Goal: Task Accomplishment & Management: Manage account settings

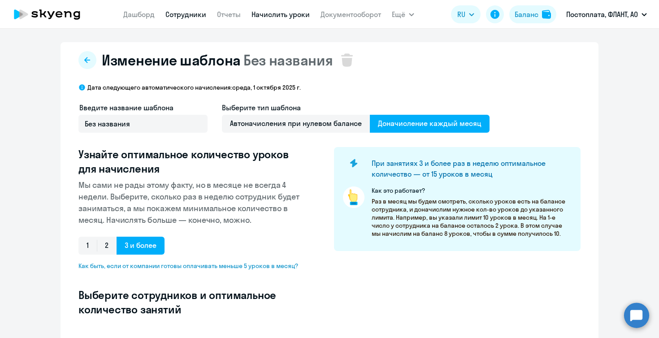
click at [179, 14] on link "Сотрудники" at bounding box center [185, 14] width 41 height 9
select select "30"
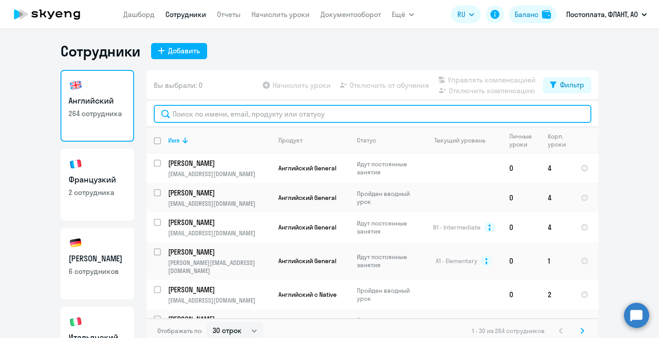
click at [228, 116] on input "text" at bounding box center [373, 114] width 438 height 18
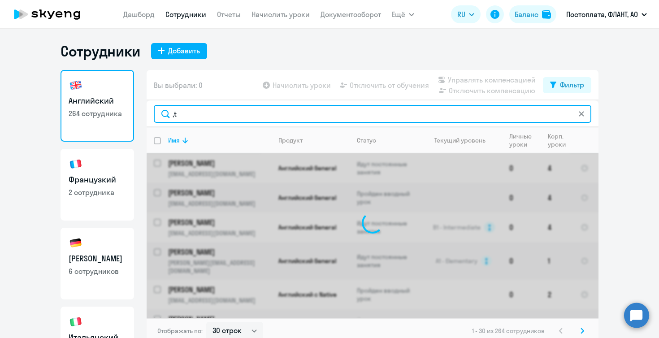
type input ","
type input "белков"
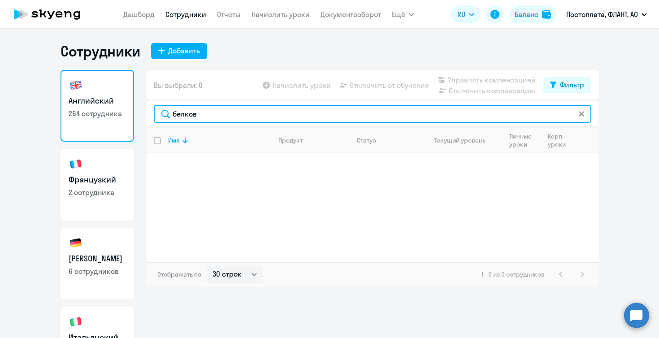
drag, startPoint x: 207, startPoint y: 114, endPoint x: 156, endPoint y: 114, distance: 50.2
click at [156, 114] on input "белков" at bounding box center [373, 114] width 438 height 18
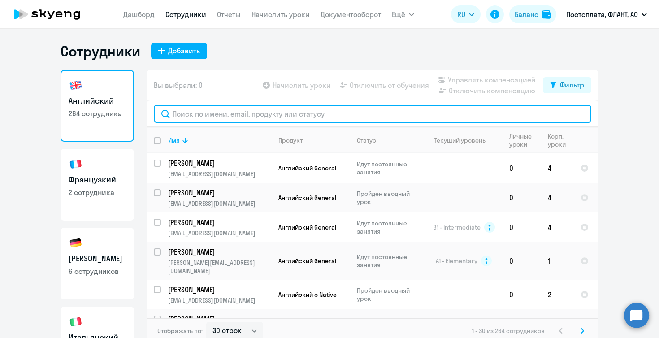
click at [199, 113] on input "text" at bounding box center [373, 114] width 438 height 18
paste input "belkov"
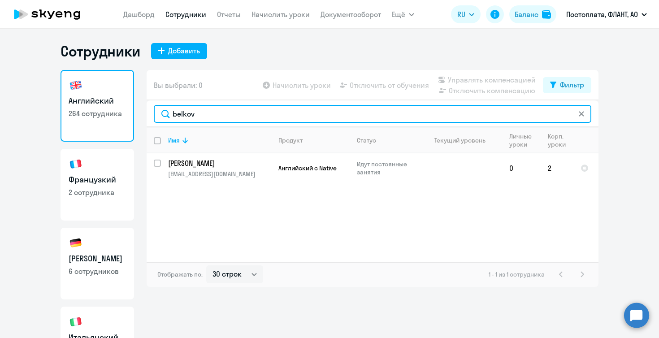
type input "belkov"
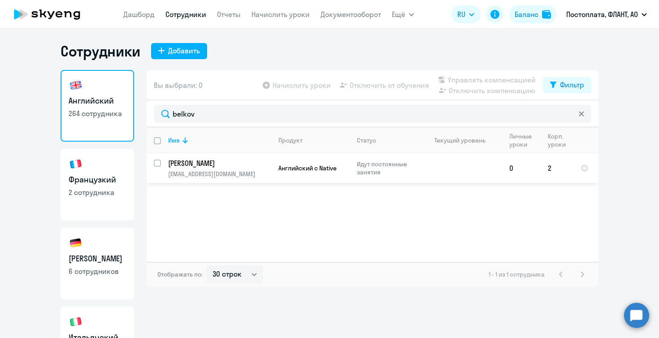
click at [215, 164] on p "[PERSON_NAME]" at bounding box center [218, 163] width 101 height 10
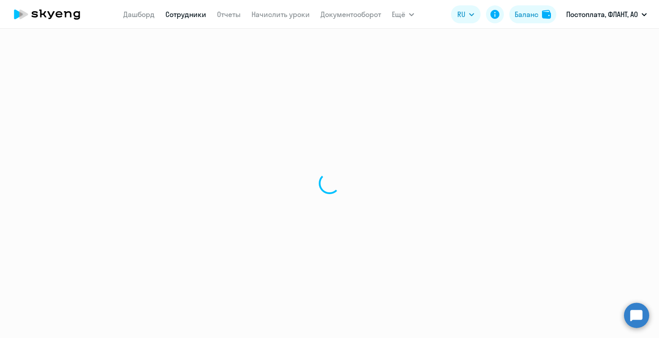
select select "english"
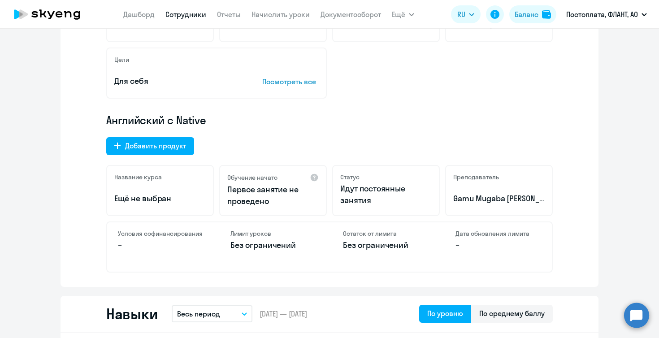
scroll to position [212, 0]
click at [176, 141] on div "Добавить продукт" at bounding box center [155, 145] width 61 height 11
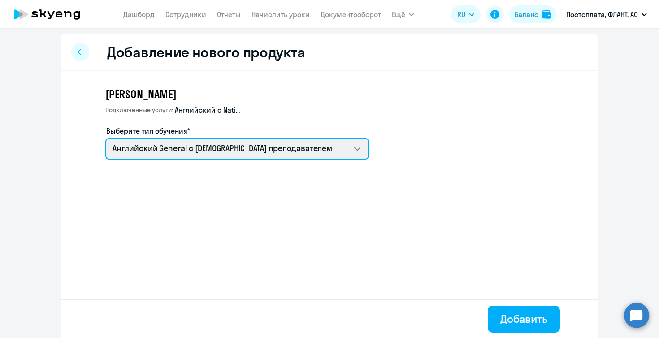
click at [224, 151] on select "Talks 15 минутные разговоры на английском Английский General с русскоговорящим …" at bounding box center [237, 149] width 264 height 22
select select "english_adult_not_native_speaker_premium"
click at [105, 138] on select "Talks 15 минутные разговоры на английском Английский General с русскоговорящим …" at bounding box center [237, 149] width 264 height 22
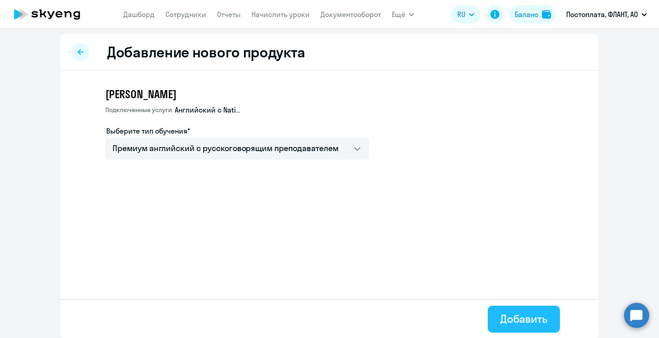
click at [503, 316] on div "Добавить" at bounding box center [523, 319] width 47 height 14
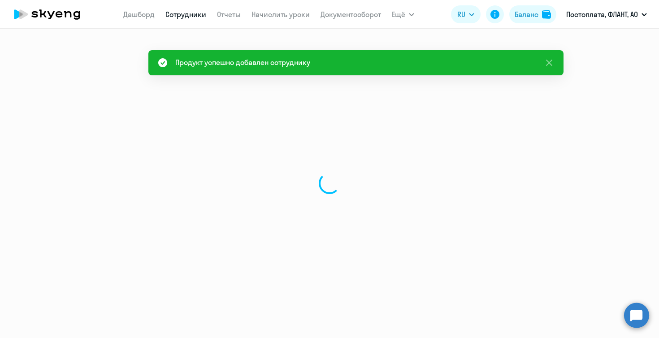
select select "english"
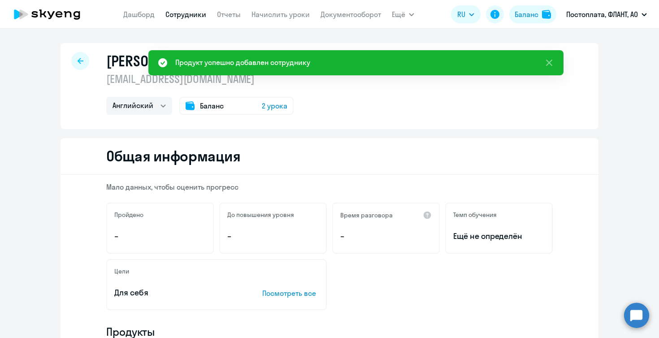
drag, startPoint x: 214, startPoint y: 81, endPoint x: 105, endPoint y: 78, distance: 109.4
click at [105, 78] on div "[PERSON_NAME] [EMAIL_ADDRESS][DOMAIN_NAME] Английский Баланс 2 урока" at bounding box center [330, 86] width 538 height 86
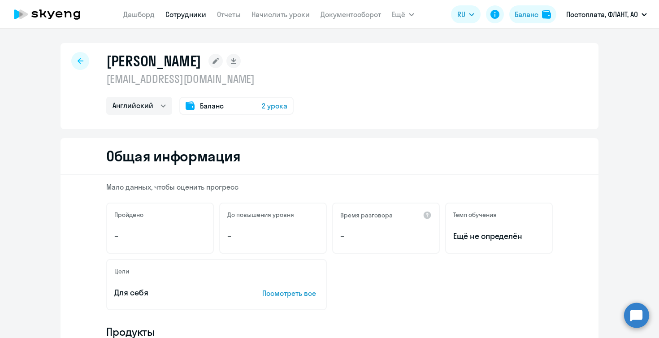
copy p "[EMAIL_ADDRESS][DOMAIN_NAME]"
click at [244, 108] on div "Баланс 2 урока" at bounding box center [236, 106] width 114 height 18
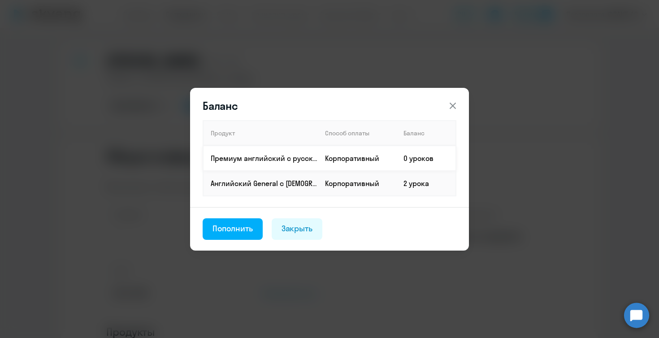
click at [360, 162] on td "Корпоративный" at bounding box center [357, 158] width 78 height 25
click at [454, 103] on icon at bounding box center [452, 105] width 11 height 11
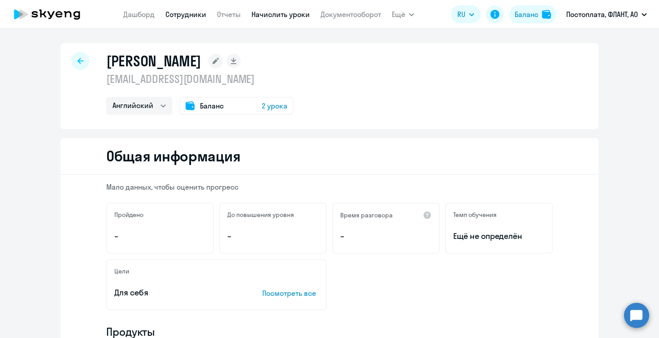
click at [270, 16] on link "Начислить уроки" at bounding box center [280, 14] width 58 height 9
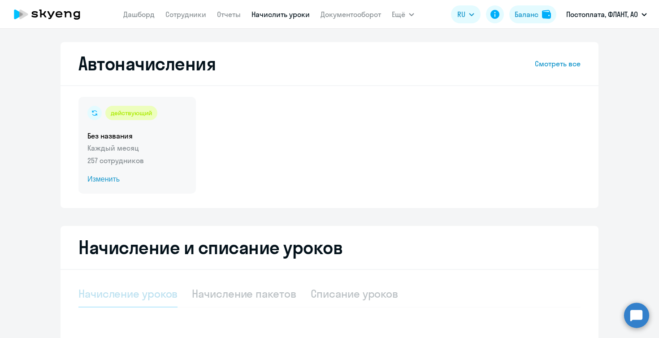
click at [133, 154] on div "действующий Без названия Каждый месяц 257 сотрудников Изменить" at bounding box center [136, 145] width 117 height 97
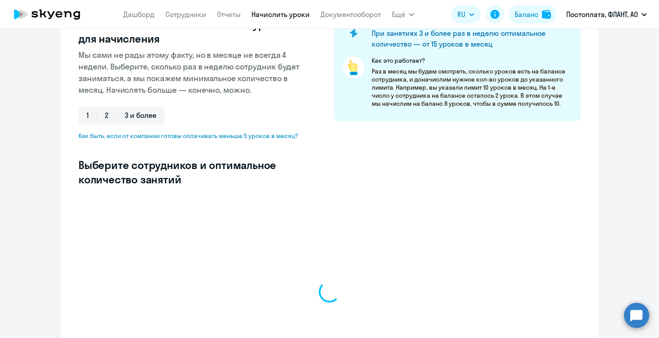
select select "10"
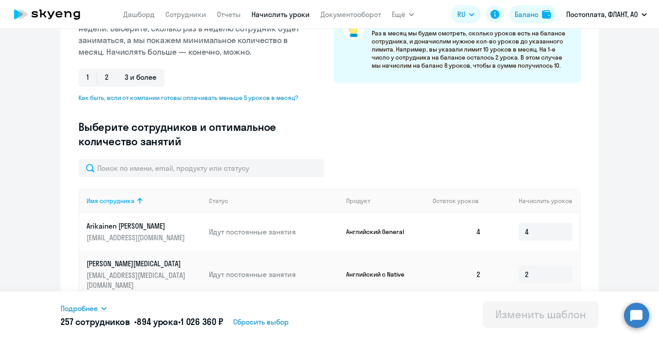
scroll to position [173, 0]
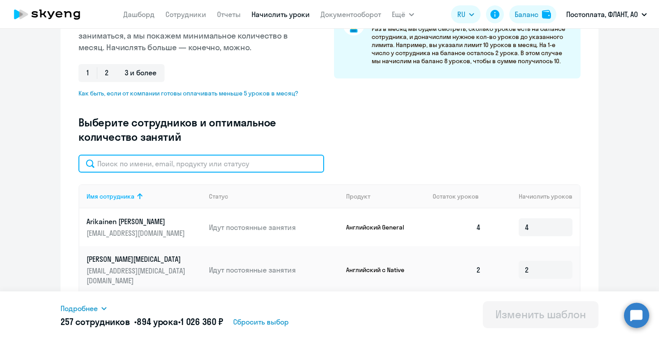
click at [150, 165] on input "text" at bounding box center [201, 164] width 246 height 18
paste input "[EMAIL_ADDRESS][DOMAIN_NAME]"
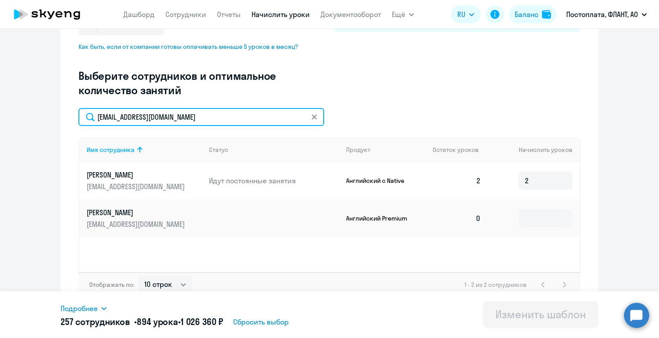
scroll to position [221, 0]
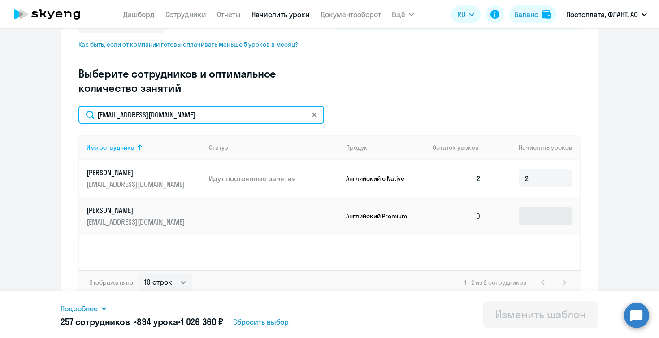
type input "[EMAIL_ADDRESS][DOMAIN_NAME]"
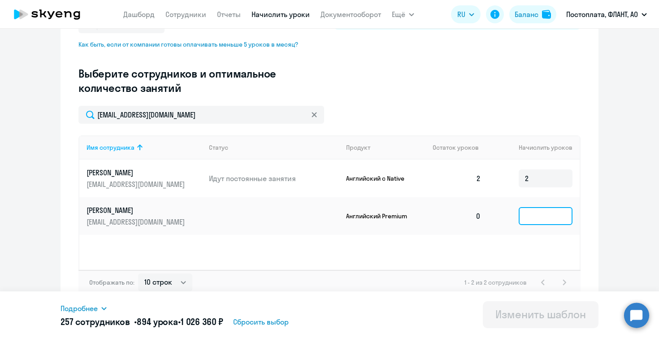
click at [545, 216] on input at bounding box center [546, 216] width 54 height 18
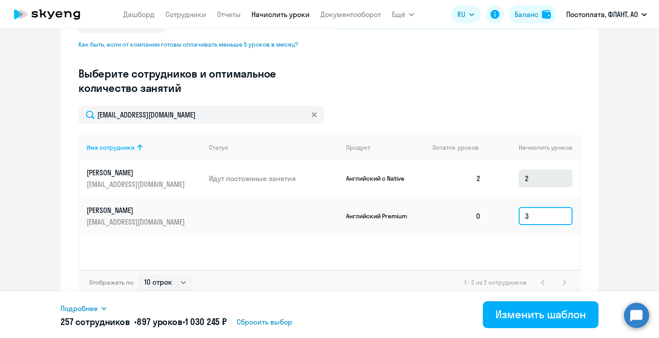
type input "3"
click at [536, 176] on input "2" at bounding box center [546, 178] width 54 height 18
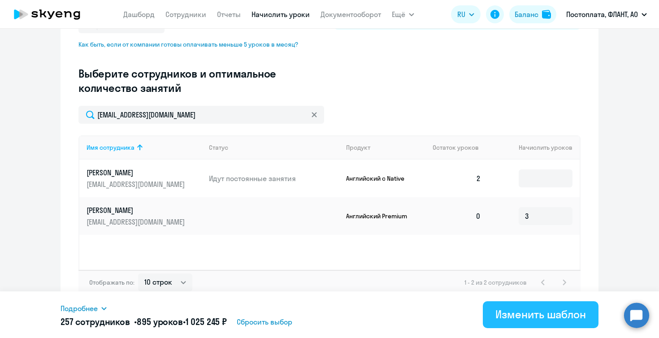
click at [507, 313] on div "Изменить шаблон" at bounding box center [540, 314] width 91 height 14
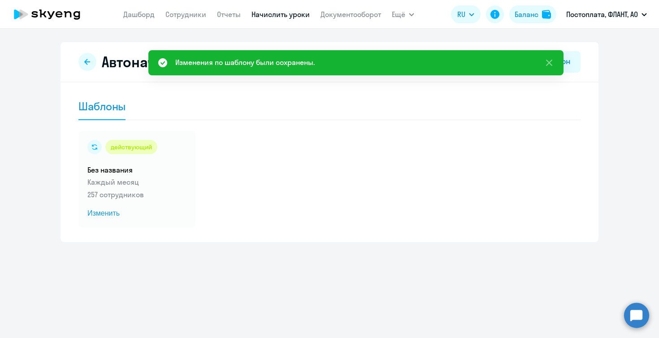
click at [267, 17] on link "Начислить уроки" at bounding box center [280, 14] width 58 height 9
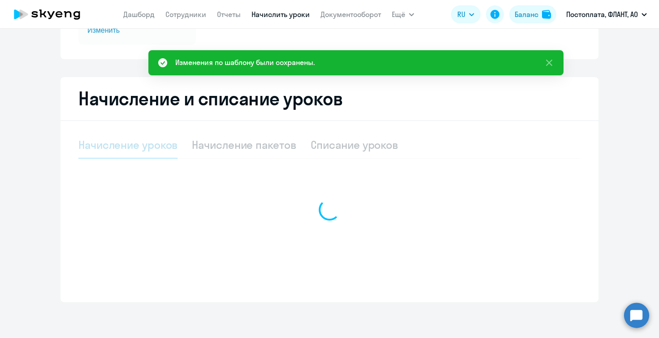
select select "10"
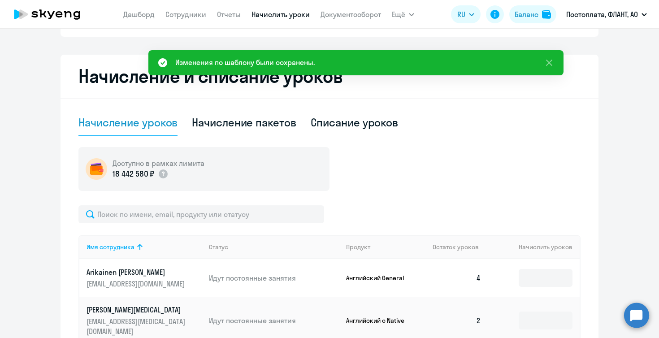
scroll to position [203, 0]
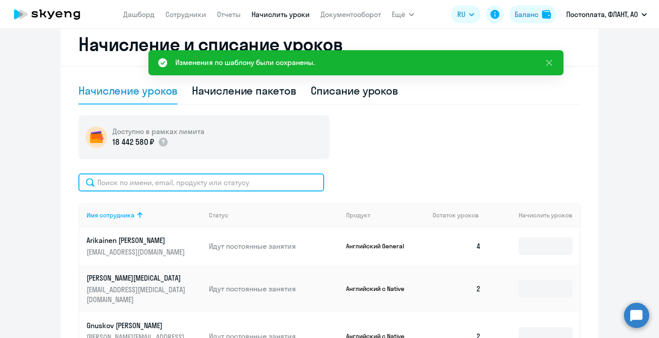
click at [211, 187] on input "text" at bounding box center [201, 182] width 246 height 18
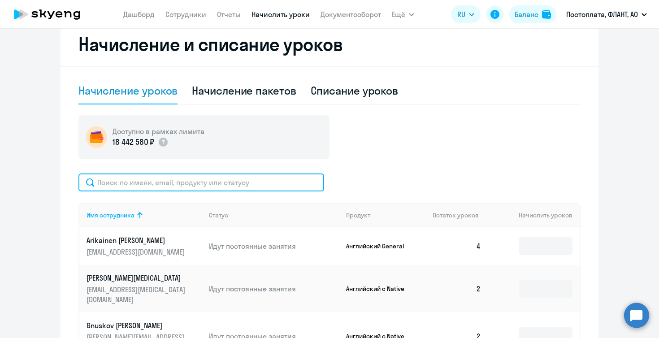
paste input "[EMAIL_ADDRESS][DOMAIN_NAME]"
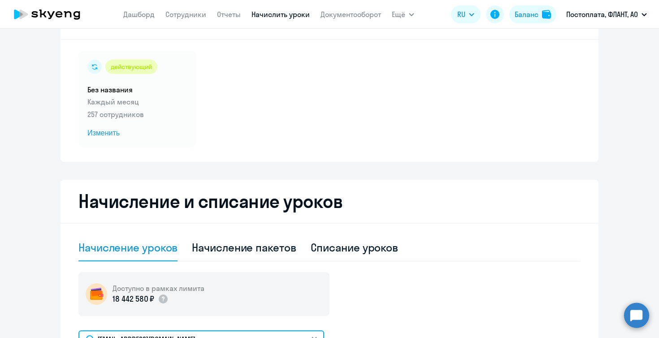
scroll to position [0, 0]
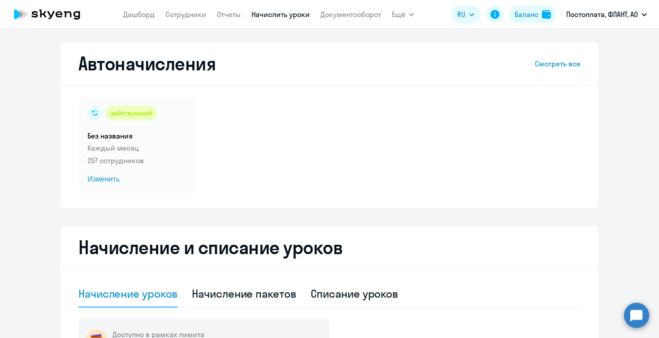
type input "[EMAIL_ADDRESS][DOMAIN_NAME]"
click at [193, 15] on link "Сотрудники" at bounding box center [185, 14] width 41 height 9
select select "30"
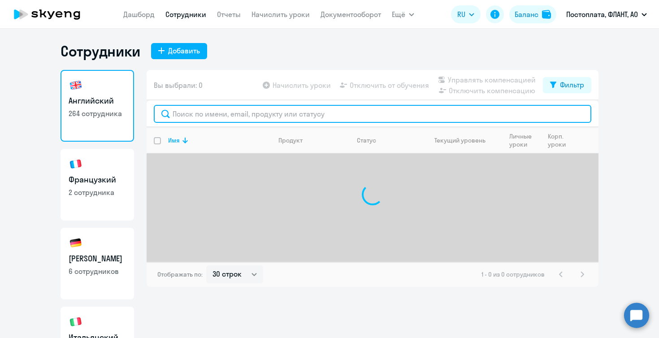
click at [182, 112] on input "text" at bounding box center [373, 114] width 438 height 18
paste input "[EMAIL_ADDRESS][DOMAIN_NAME]"
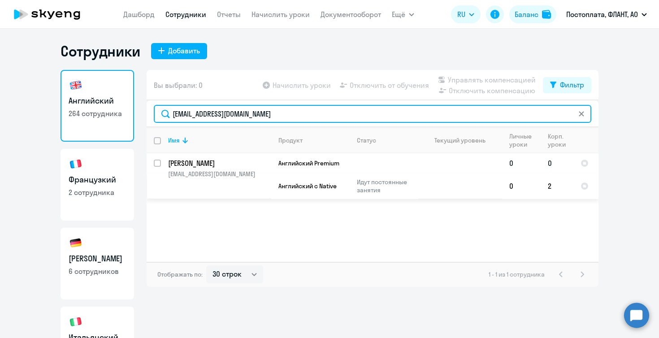
type input "[EMAIL_ADDRESS][DOMAIN_NAME]"
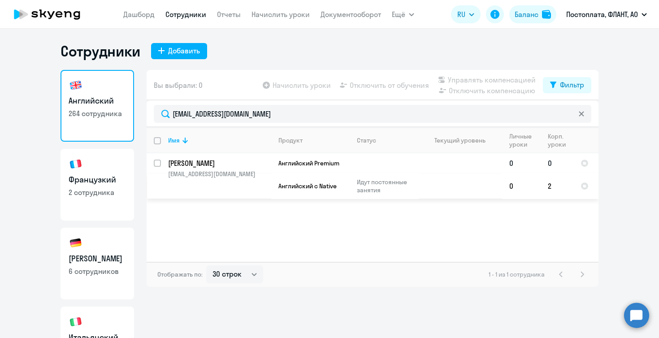
click at [160, 165] on input "select row 37852670" at bounding box center [163, 169] width 18 height 18
checkbox input "true"
click at [386, 88] on span "Отключить от обучения" at bounding box center [389, 85] width 79 height 11
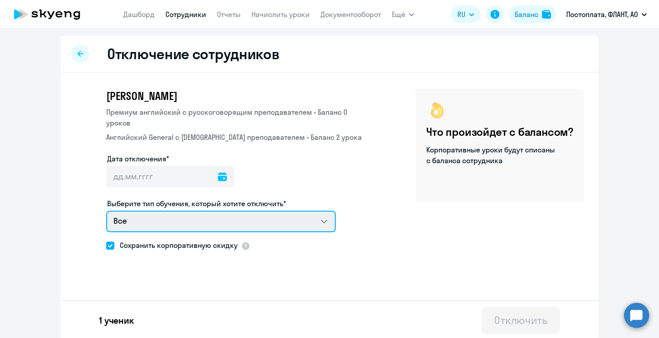
click at [254, 221] on select "Все Премиум английский с русскоговорящим преподавателем Английский General с [D…" at bounding box center [221, 222] width 230 height 22
select select "english_adult_native_speaker"
click at [106, 211] on select "Все Премиум английский с русскоговорящим преподавателем Английский General с [D…" at bounding box center [221, 222] width 230 height 22
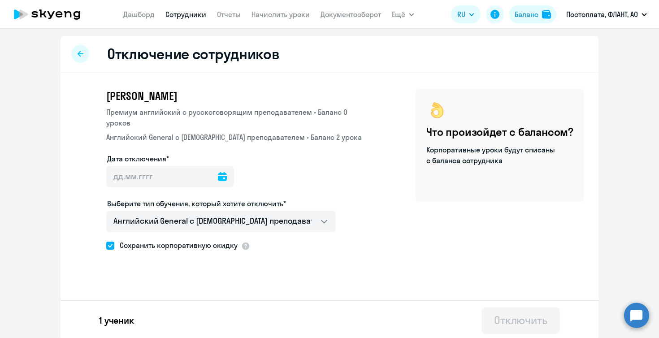
click at [218, 178] on icon at bounding box center [222, 176] width 9 height 9
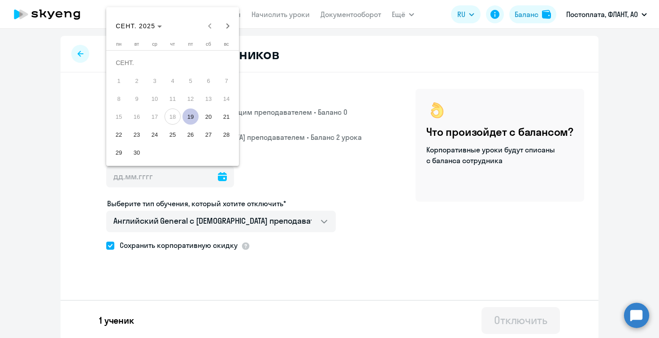
click at [141, 150] on span "30" at bounding box center [137, 152] width 16 height 16
type input "[DATE]"
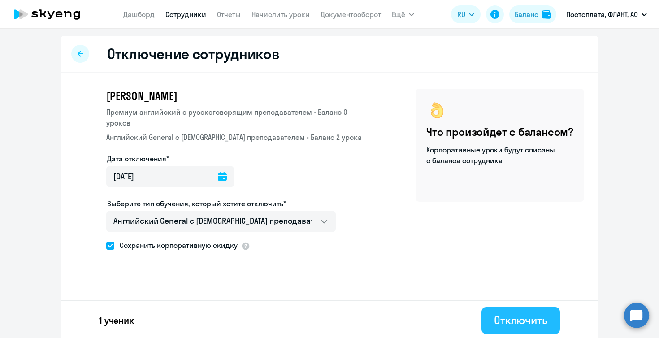
click at [507, 325] on div "Отключить" at bounding box center [520, 320] width 53 height 14
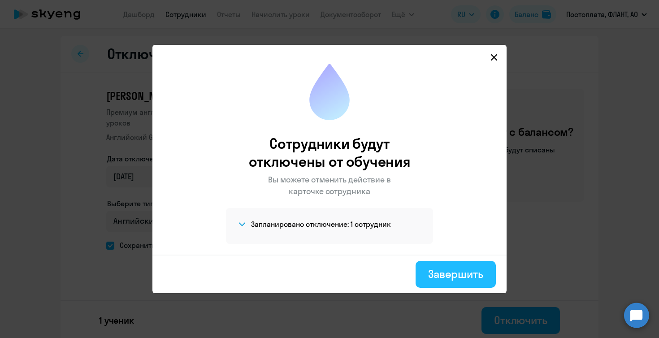
click at [444, 271] on div "Завершить" at bounding box center [455, 274] width 55 height 14
select select "30"
